Goal: Obtain resource: Obtain resource

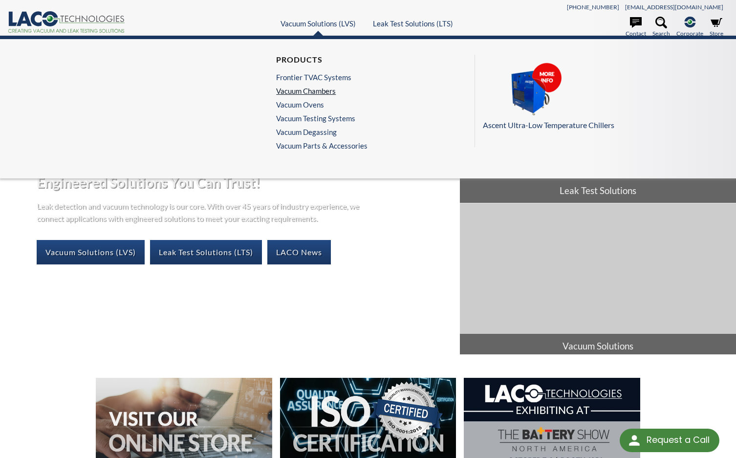
click at [318, 90] on link "Vacuum Chambers" at bounding box center [319, 91] width 87 height 9
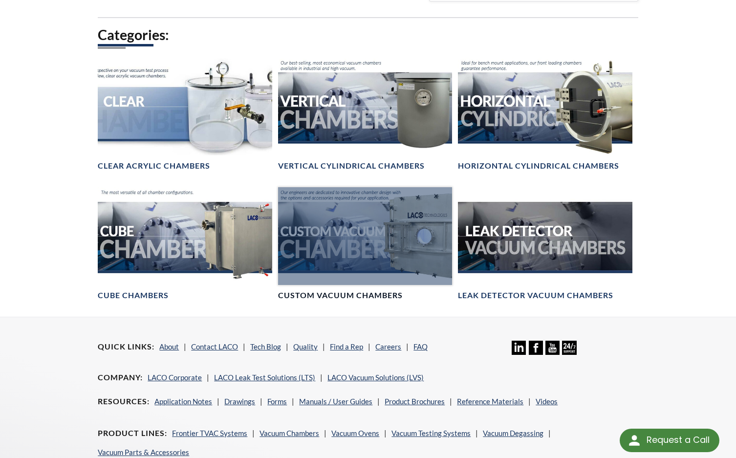
scroll to position [538, 0]
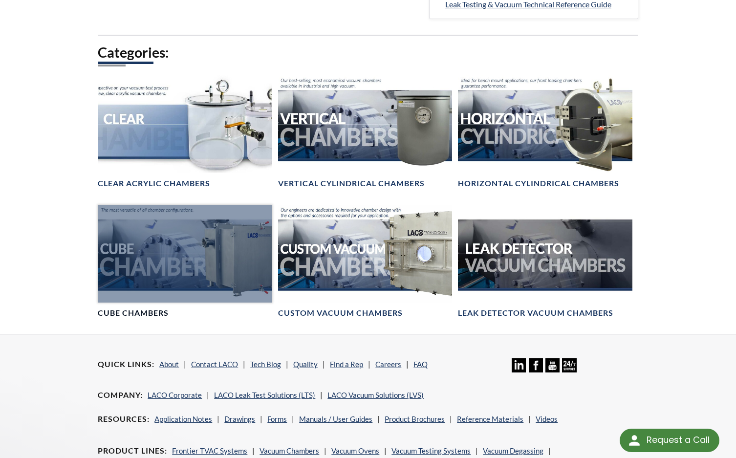
click at [235, 283] on div at bounding box center [185, 254] width 174 height 98
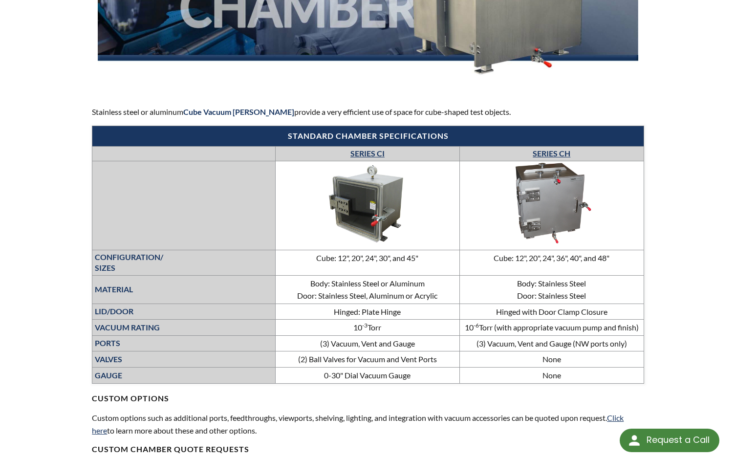
scroll to position [293, 0]
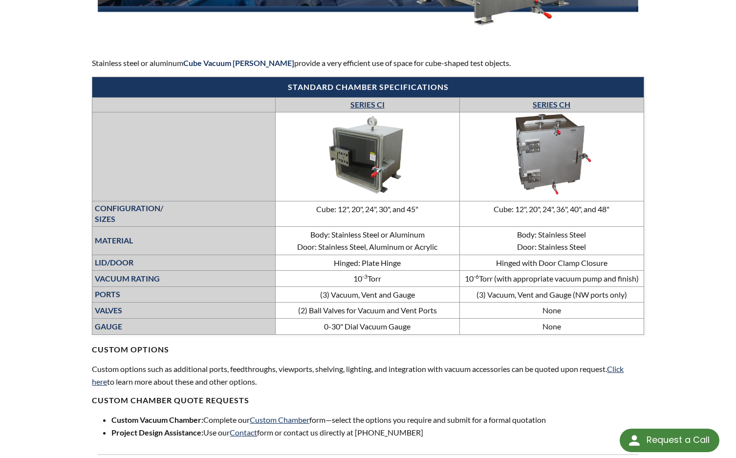
click at [365, 106] on link "SERIES CI" at bounding box center [367, 104] width 34 height 9
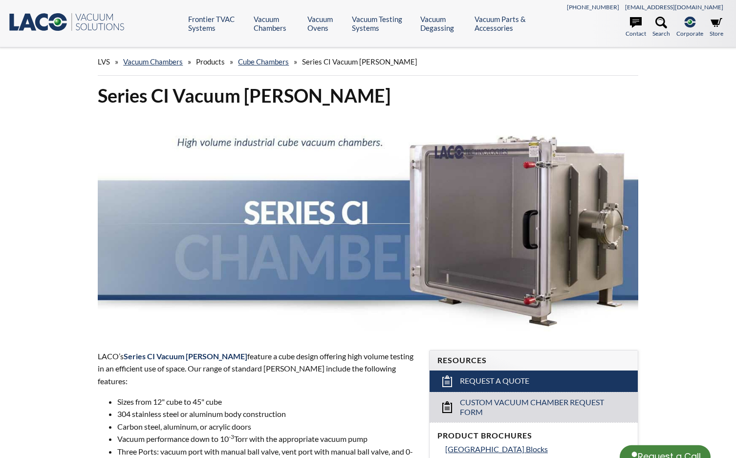
select select "Language Translate Widget"
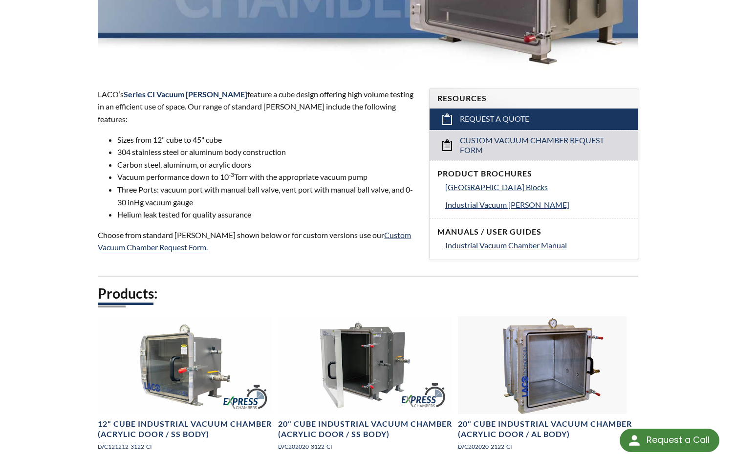
scroll to position [244, 0]
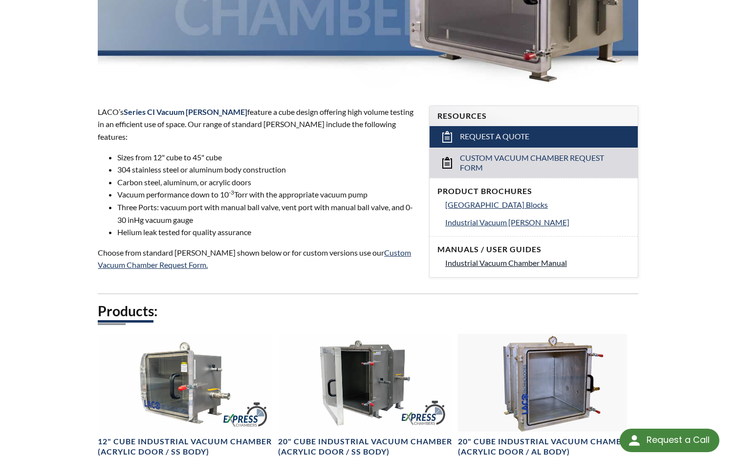
click at [516, 266] on span "Industrial Vacuum Chamber Manual" at bounding box center [506, 262] width 122 height 9
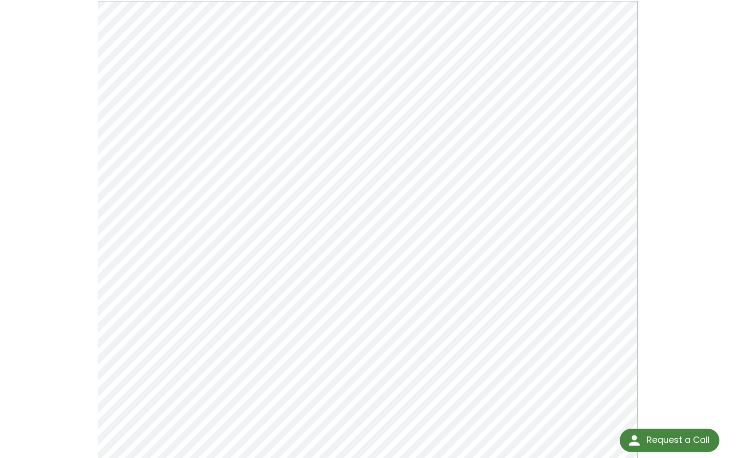
scroll to position [98, 0]
